Goal: Task Accomplishment & Management: Manage account settings

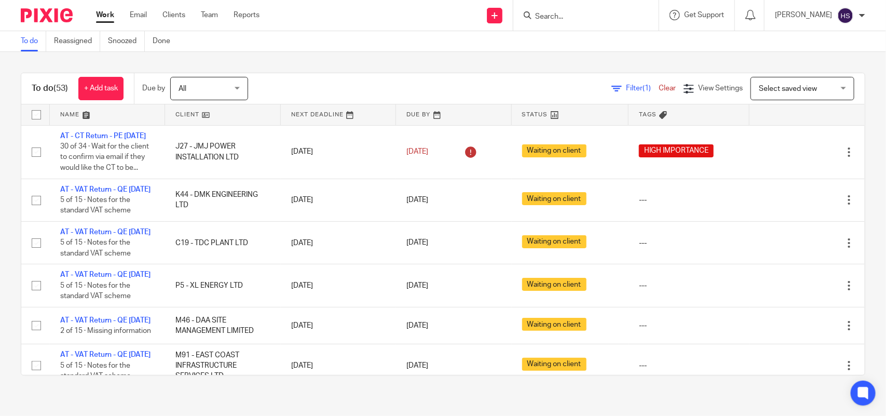
click at [309, 77] on div "Filter (1) Clear View Settings View Settings (1) Filters Clear Save Manage save…" at bounding box center [565, 88] width 599 height 23
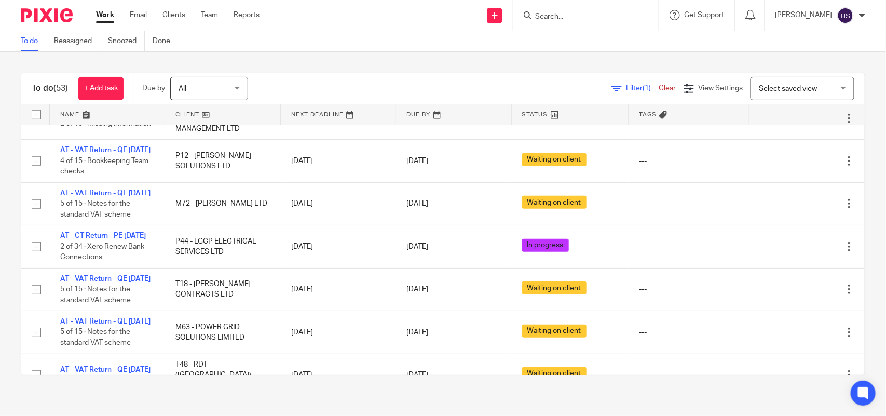
scroll to position [492, 0]
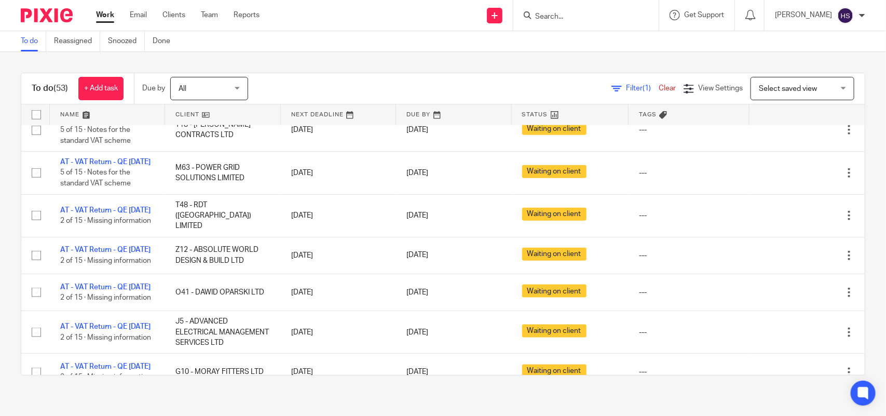
click at [119, 80] on link "AT - CT Return - PE 31-12-2024" at bounding box center [103, 76] width 86 height 7
click at [593, 19] on input "Search" at bounding box center [580, 16] width 93 height 9
click at [589, 19] on input "Search" at bounding box center [580, 16] width 93 height 9
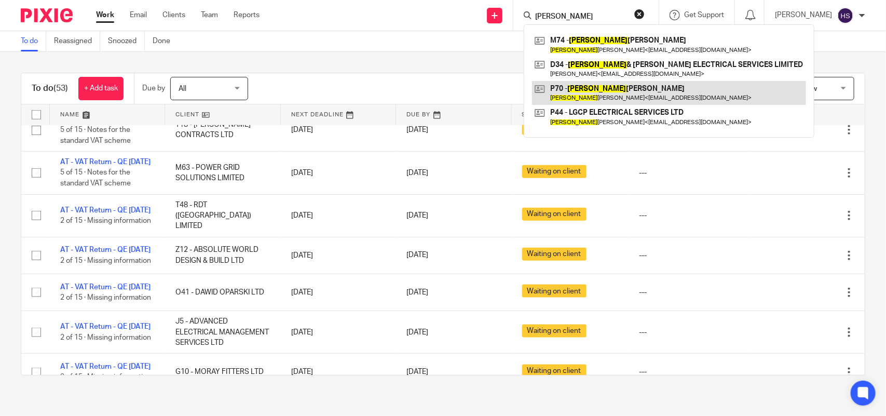
type input "LIAM"
click at [606, 87] on link at bounding box center [669, 93] width 274 height 24
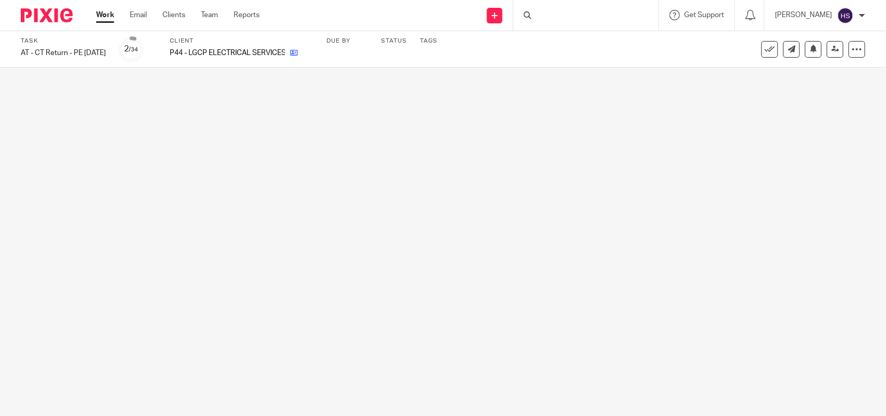
click at [298, 52] on icon at bounding box center [294, 53] width 8 height 8
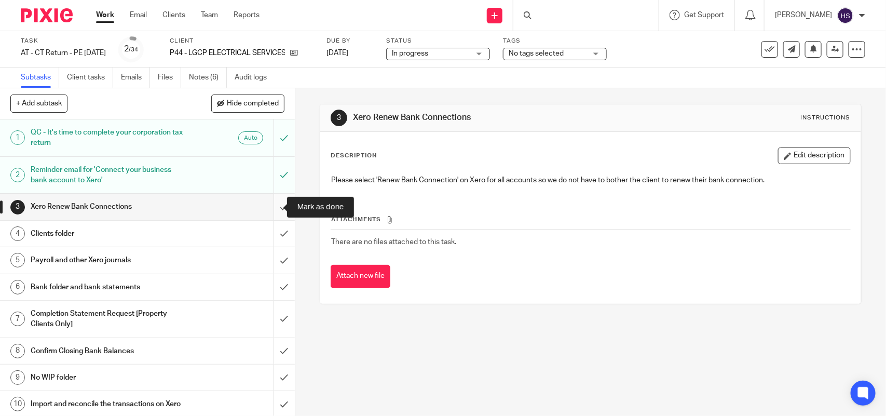
click at [278, 203] on input "submit" at bounding box center [147, 207] width 295 height 26
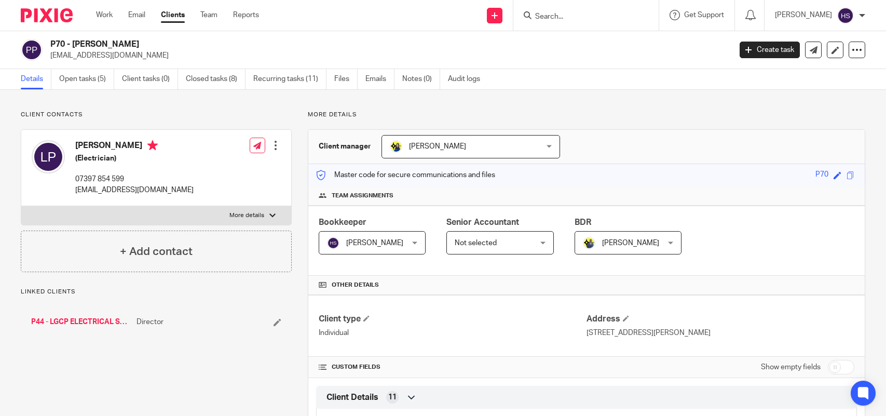
click at [71, 78] on link "Open tasks (5)" at bounding box center [86, 79] width 55 height 20
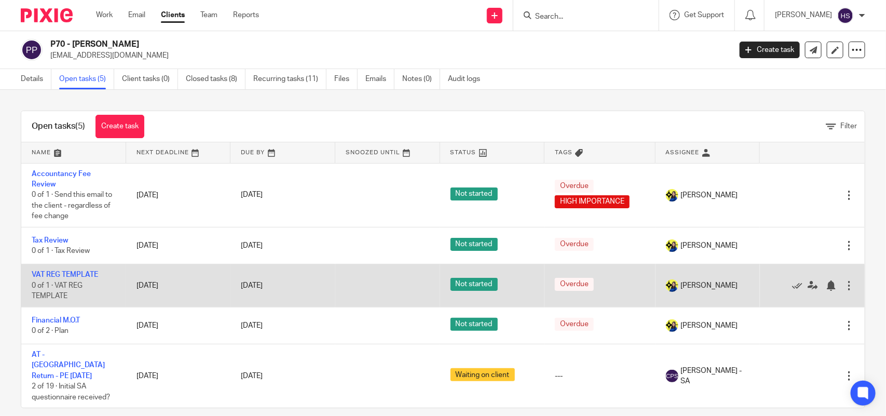
scroll to position [3, 0]
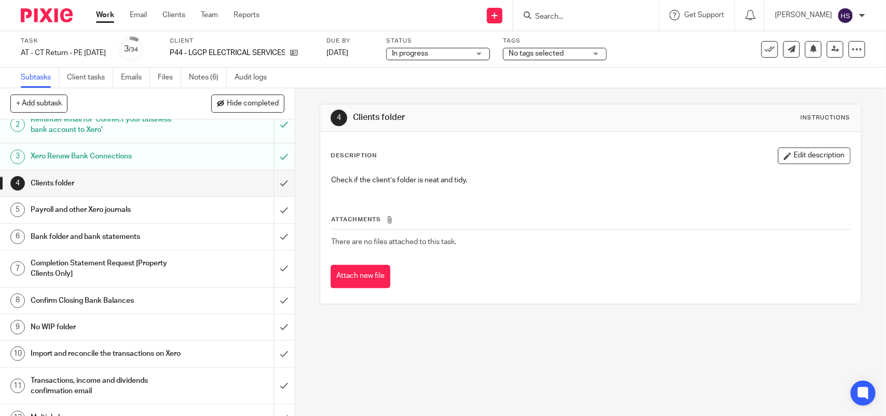
scroll to position [65, 0]
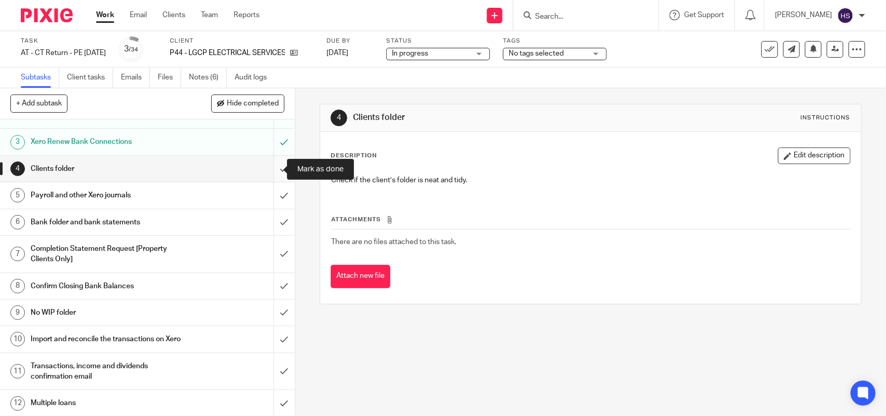
click at [268, 167] on input "submit" at bounding box center [147, 169] width 295 height 26
click at [219, 78] on link "Notes (6)" at bounding box center [208, 78] width 38 height 20
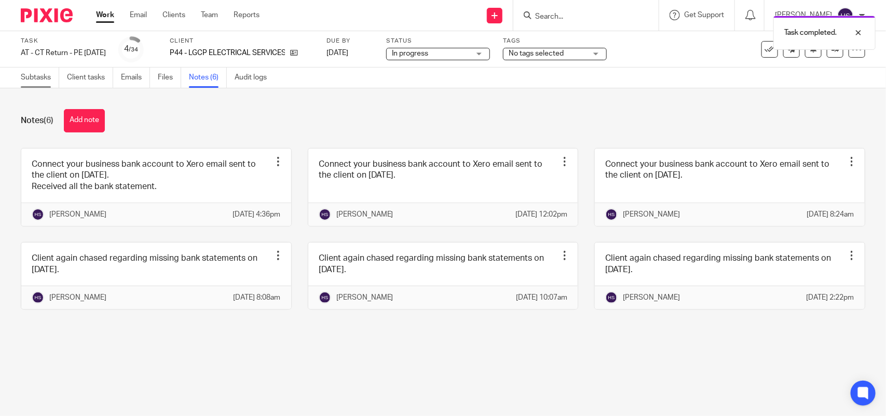
click at [43, 82] on link "Subtasks" at bounding box center [40, 78] width 38 height 20
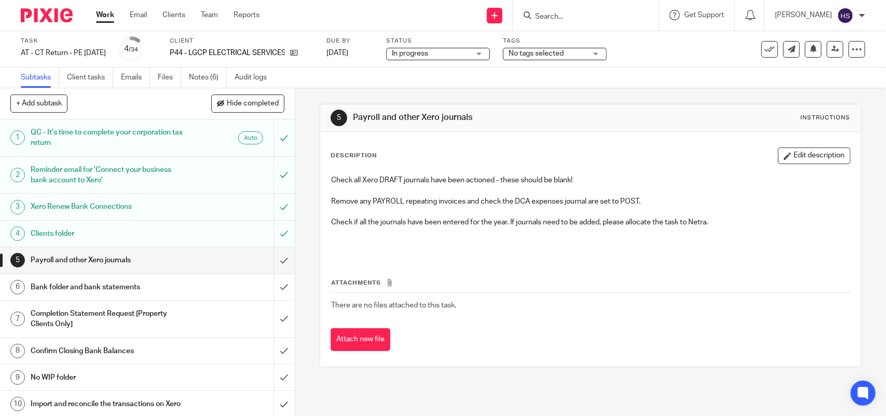
click at [539, 51] on span "No tags selected" at bounding box center [536, 53] width 55 height 7
click at [558, 69] on span "HIGH IMPORTANCE" at bounding box center [572, 70] width 64 height 7
checkbox input "true"
click at [470, 75] on div "Subtasks Client tasks Emails Files Notes (6) Audit logs" at bounding box center [443, 78] width 886 height 21
click at [832, 52] on icon at bounding box center [836, 49] width 8 height 8
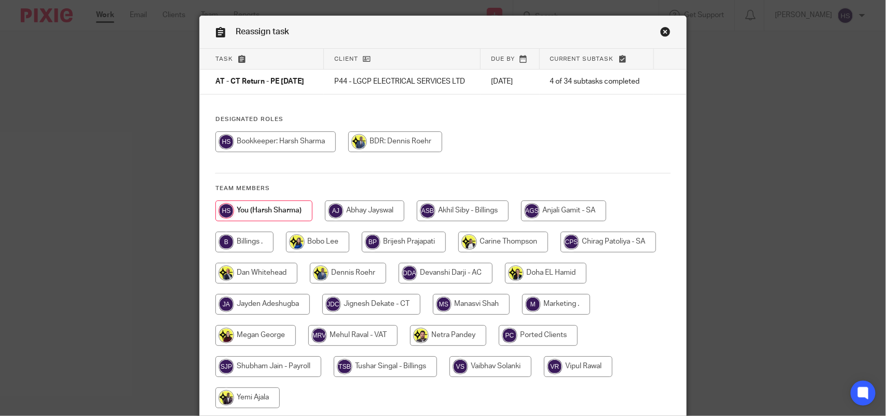
scroll to position [86, 0]
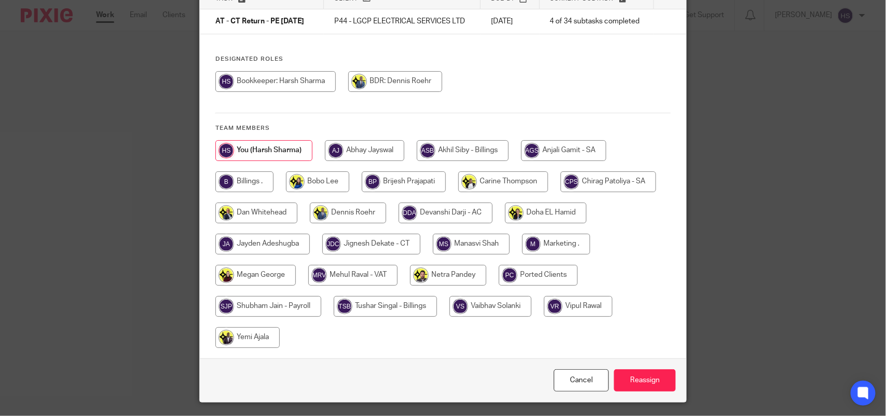
click at [290, 310] on input "radio" at bounding box center [269, 306] width 106 height 21
radio input "true"
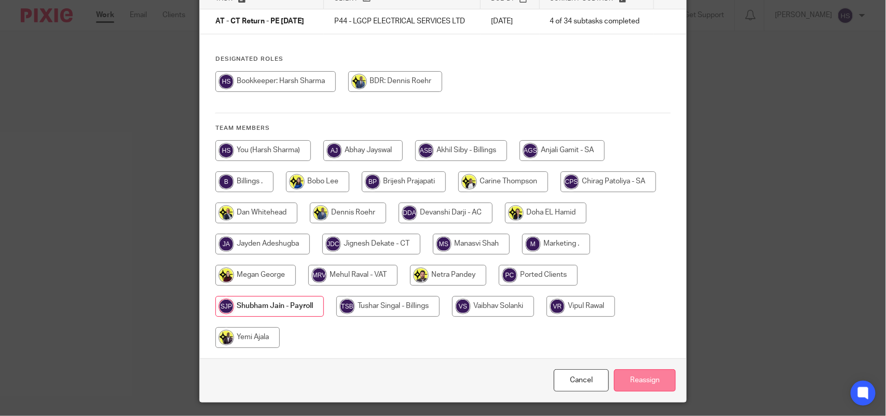
click at [655, 392] on input "Reassign" at bounding box center [645, 380] width 62 height 22
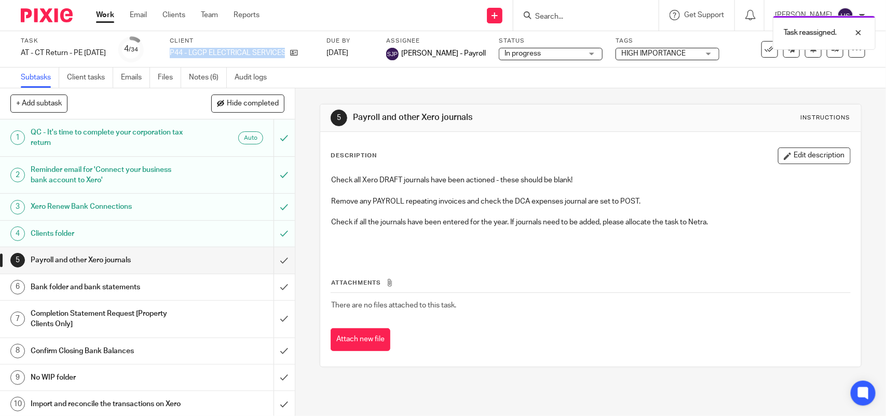
drag, startPoint x: 185, startPoint y: 48, endPoint x: 318, endPoint y: 55, distance: 133.7
click at [318, 55] on div "Task AT - CT Return - PE 31-12-2024 Save AT - CT Return - PE 31-12-2024 4 /34 C…" at bounding box center [373, 49] width 704 height 25
copy div "P44 - LGCP ELECTRICAL SERVICES LTD"
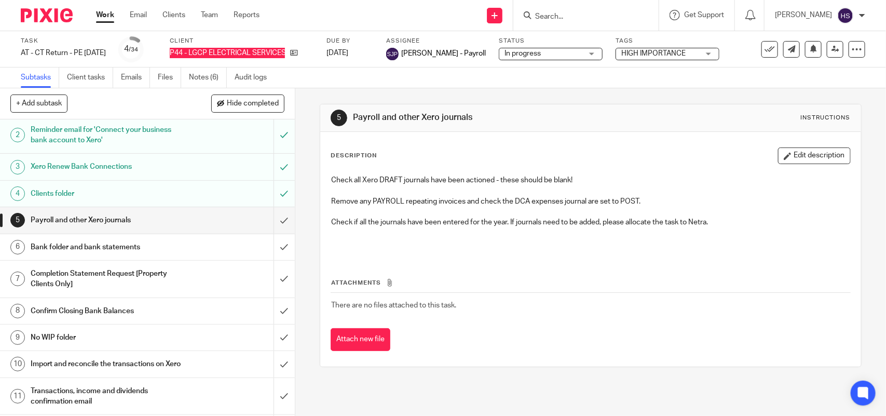
scroll to position [43, 0]
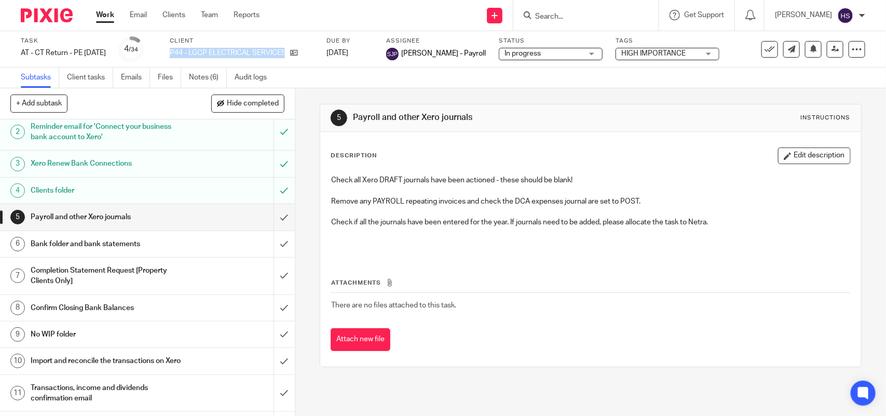
click at [144, 246] on h1 "Bank folder and bank statements" at bounding box center [108, 244] width 155 height 16
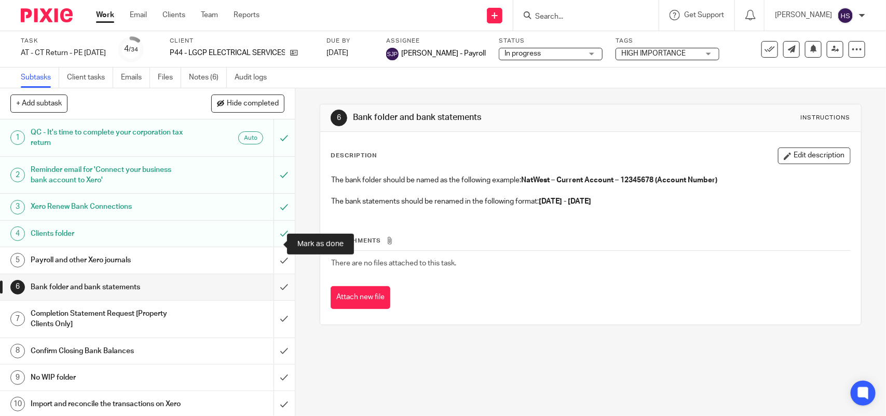
scroll to position [43, 0]
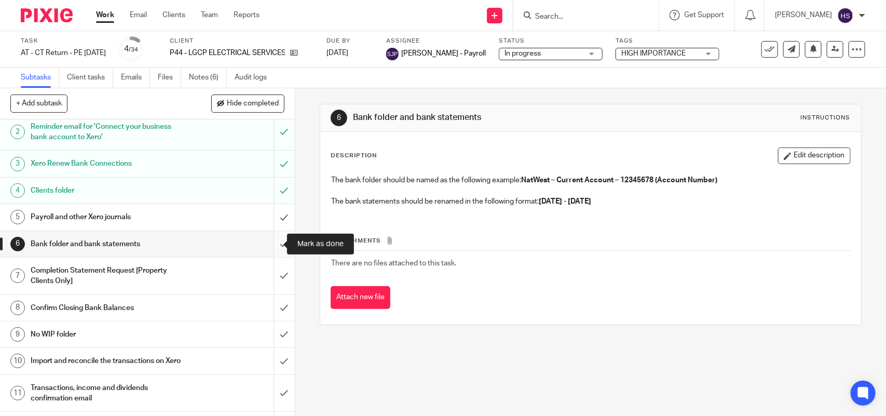
click at [268, 247] on input "submit" at bounding box center [147, 244] width 295 height 26
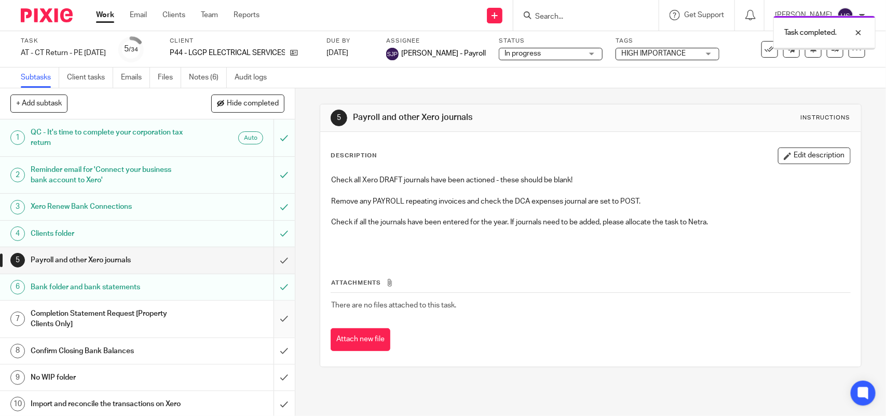
scroll to position [65, 0]
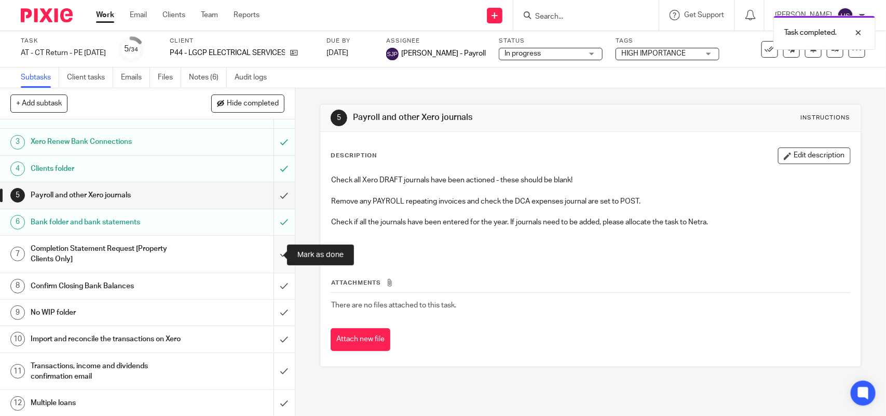
click at [274, 247] on input "submit" at bounding box center [147, 254] width 295 height 37
click at [273, 292] on input "submit" at bounding box center [147, 286] width 295 height 26
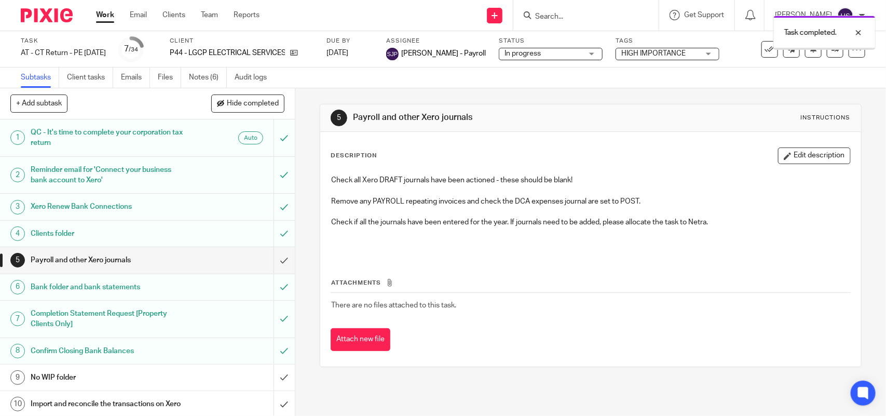
scroll to position [130, 0]
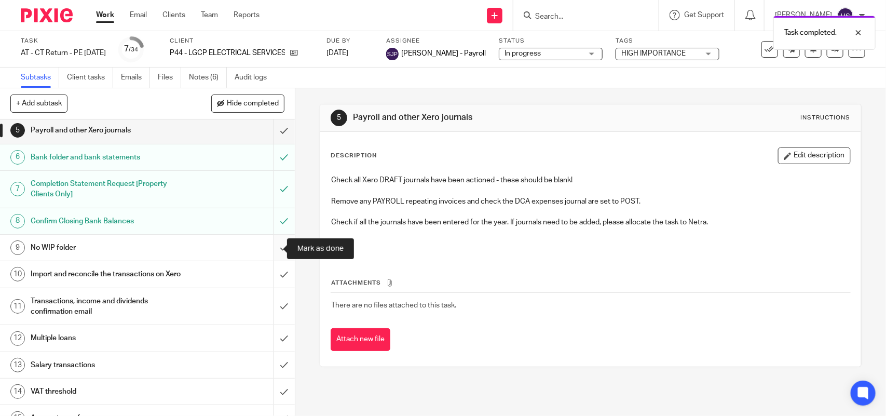
drag, startPoint x: 276, startPoint y: 251, endPoint x: 276, endPoint y: 257, distance: 6.2
click at [276, 253] on input "submit" at bounding box center [147, 248] width 295 height 26
click at [276, 279] on input "submit" at bounding box center [147, 274] width 295 height 26
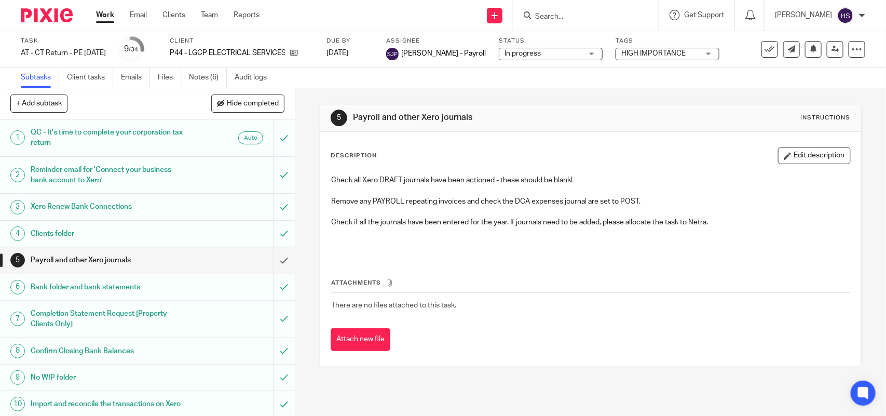
scroll to position [173, 0]
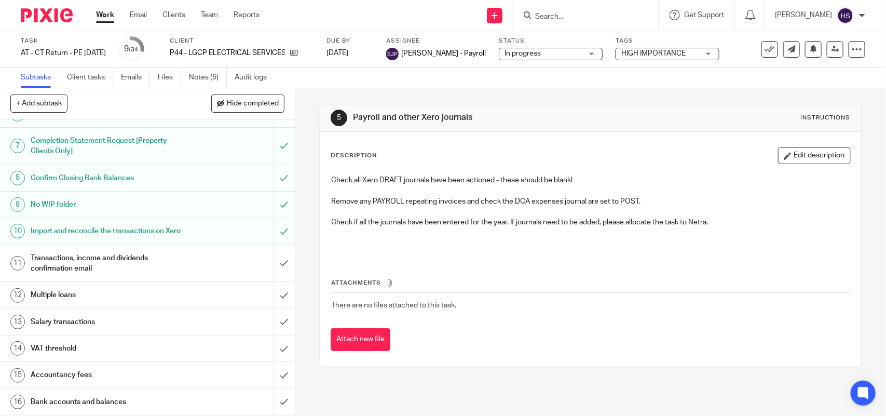
click at [200, 271] on div "Transactions, income and dividends confirmation email" at bounding box center [147, 263] width 233 height 26
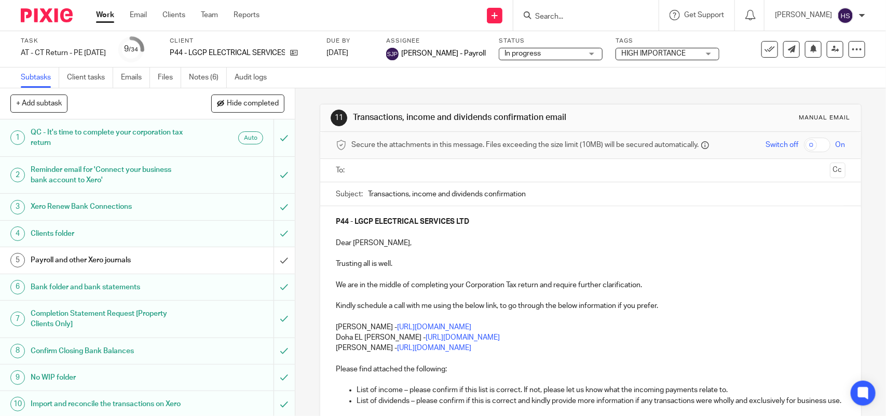
click at [385, 13] on div "Send new email Create task Add client Request signature Get Support Contact Sup…" at bounding box center [580, 15] width 611 height 31
click at [412, 18] on div "Send new email Create task Add client Request signature Get Support Contact Sup…" at bounding box center [580, 15] width 611 height 31
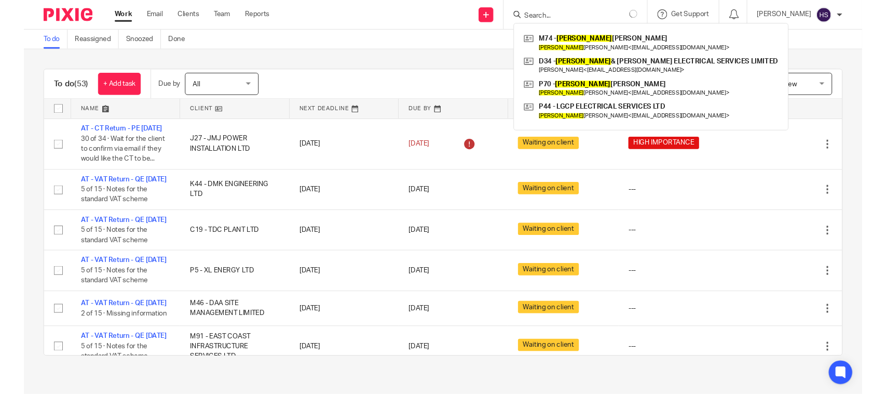
scroll to position [492, 0]
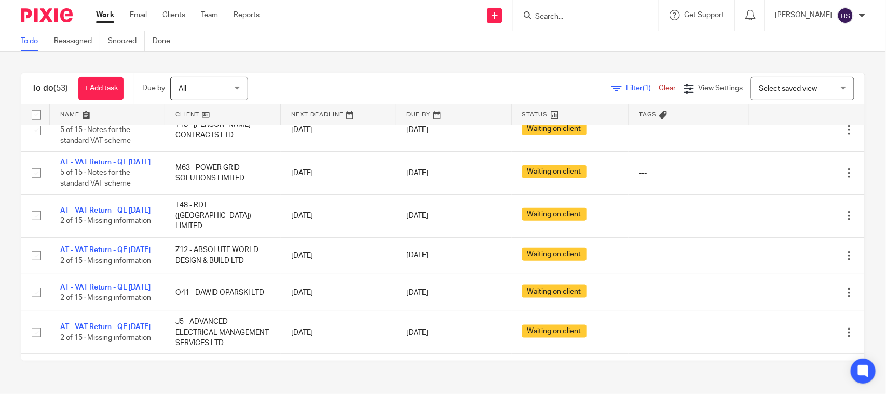
click at [335, 66] on div "To do (53) + Add task Due by All All [DATE] [DATE] This week Next week This mon…" at bounding box center [443, 217] width 886 height 330
